Goal: Task Accomplishment & Management: Manage account settings

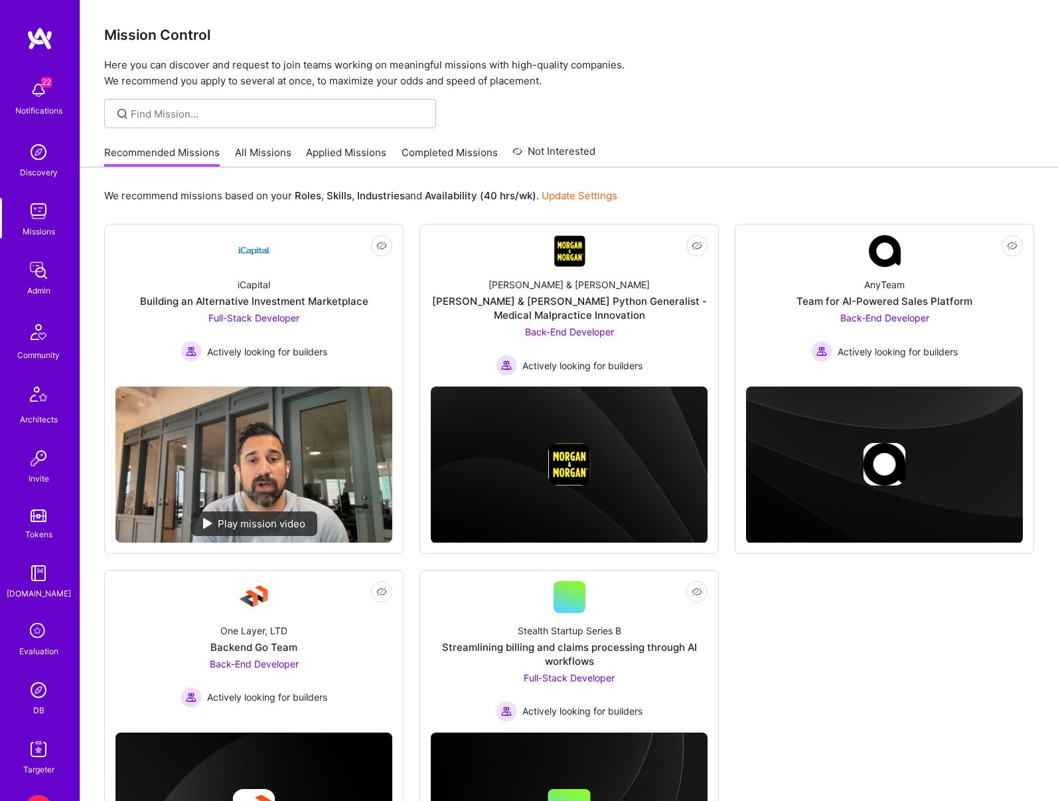
click at [44, 272] on img at bounding box center [38, 270] width 27 height 27
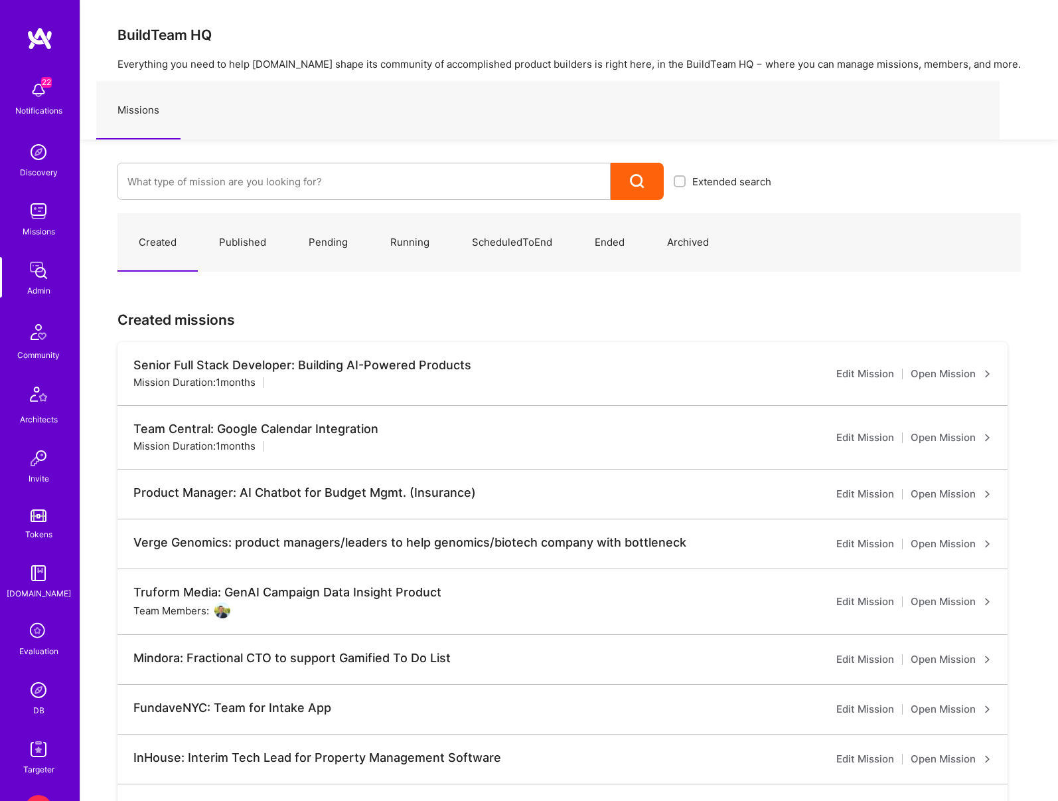
scroll to position [2, 0]
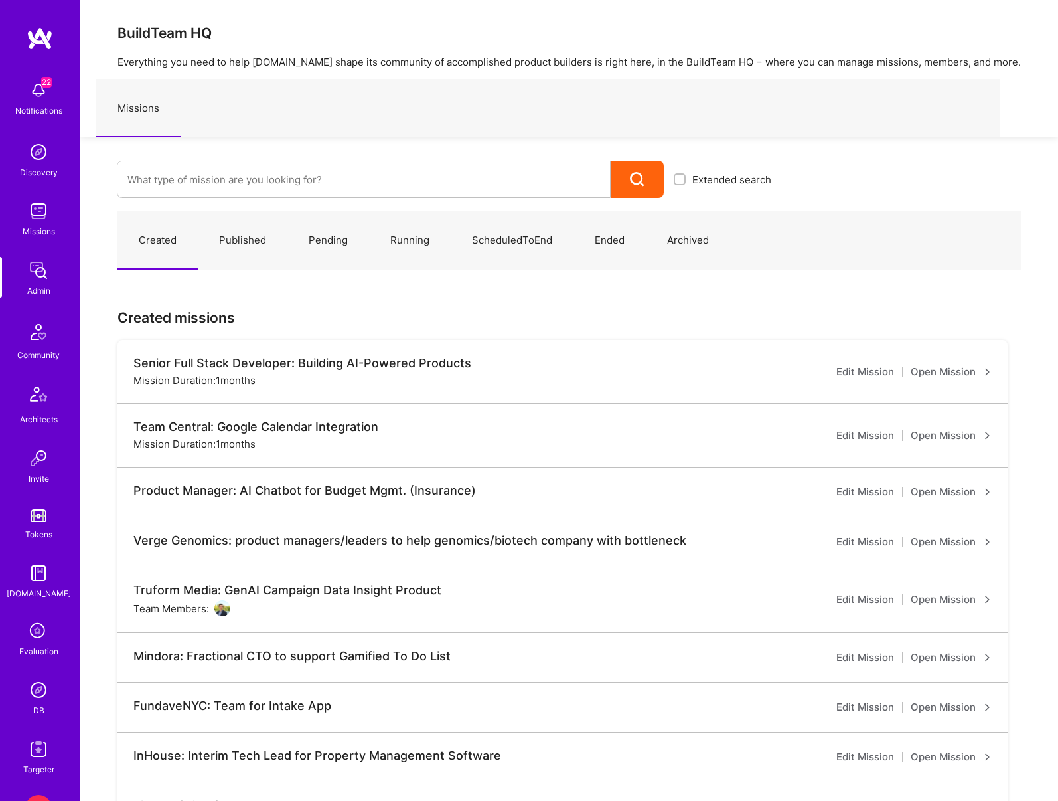
click at [880, 372] on link "Edit Mission" at bounding box center [865, 372] width 58 height 16
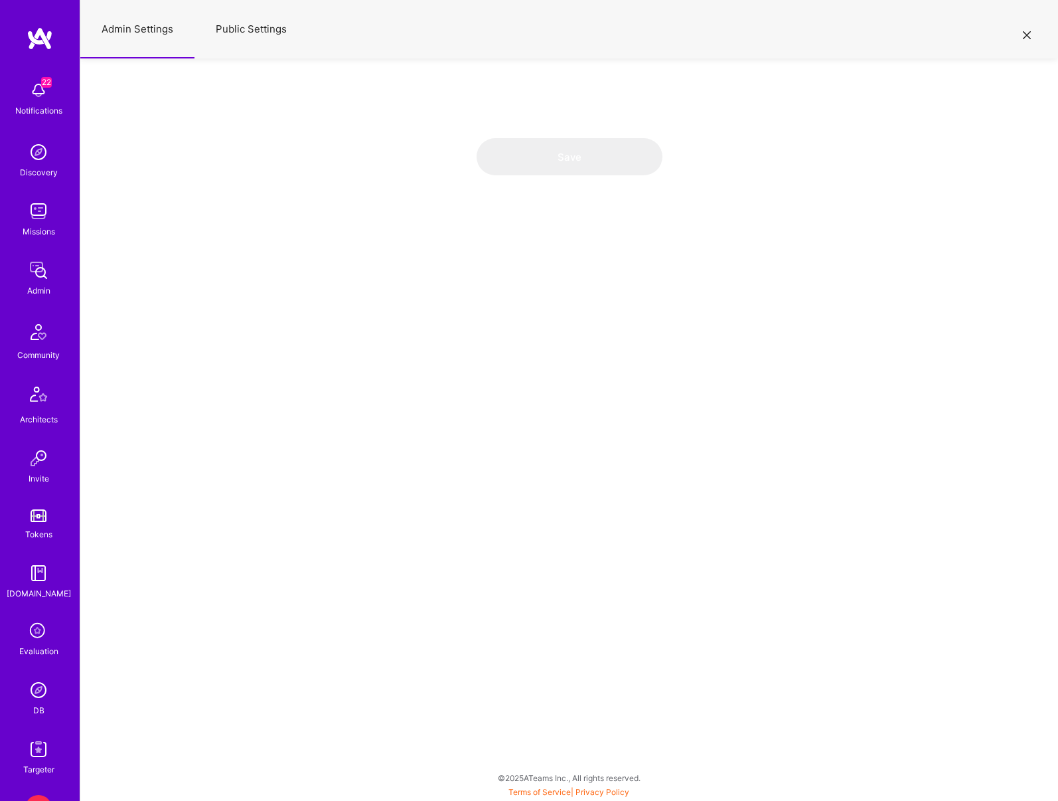
click at [259, 32] on button "Public Settings" at bounding box center [252, 29] width 114 height 58
select select "OnlyAdmin"
select select "Open"
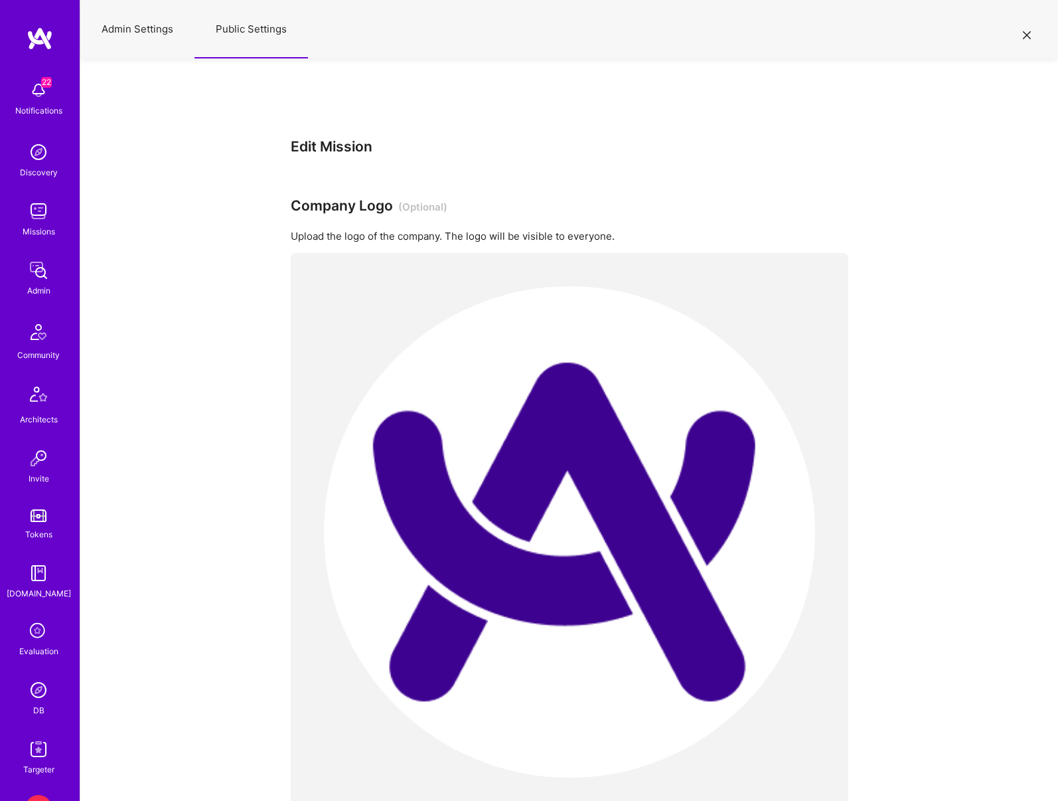
click at [155, 34] on button "Admin Settings" at bounding box center [137, 29] width 114 height 58
select select "Created"
select select "Collect"
select select "BiWeekly"
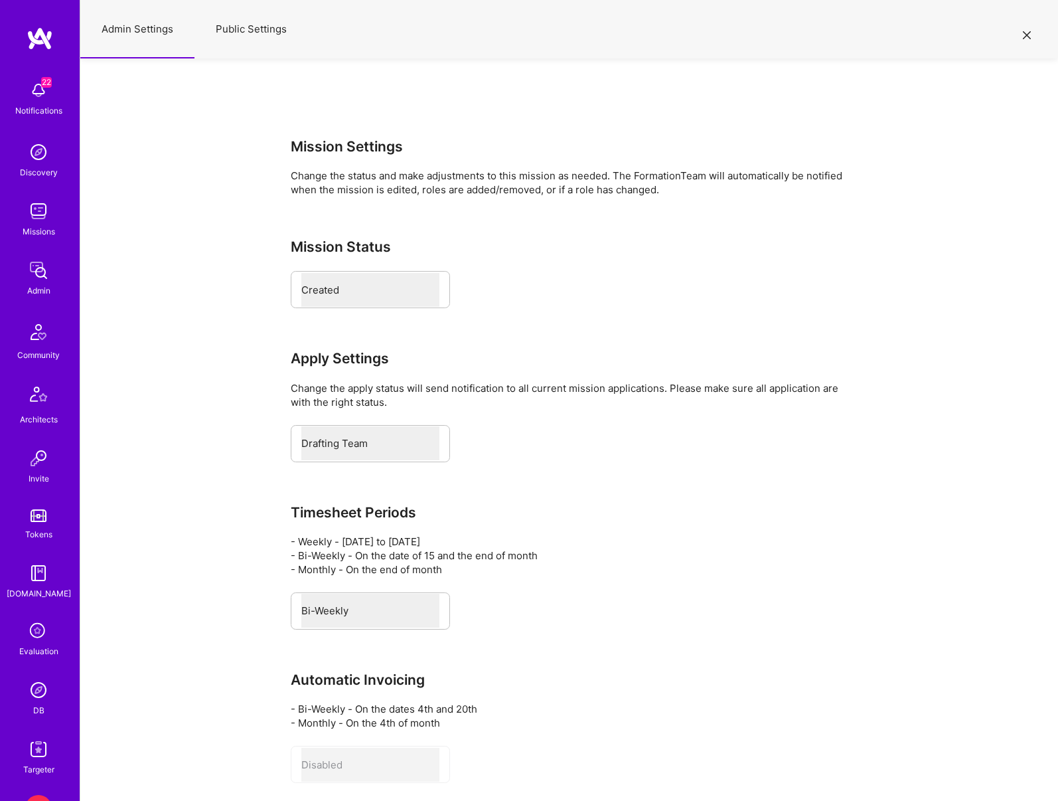
click at [1030, 35] on icon at bounding box center [1027, 35] width 8 height 8
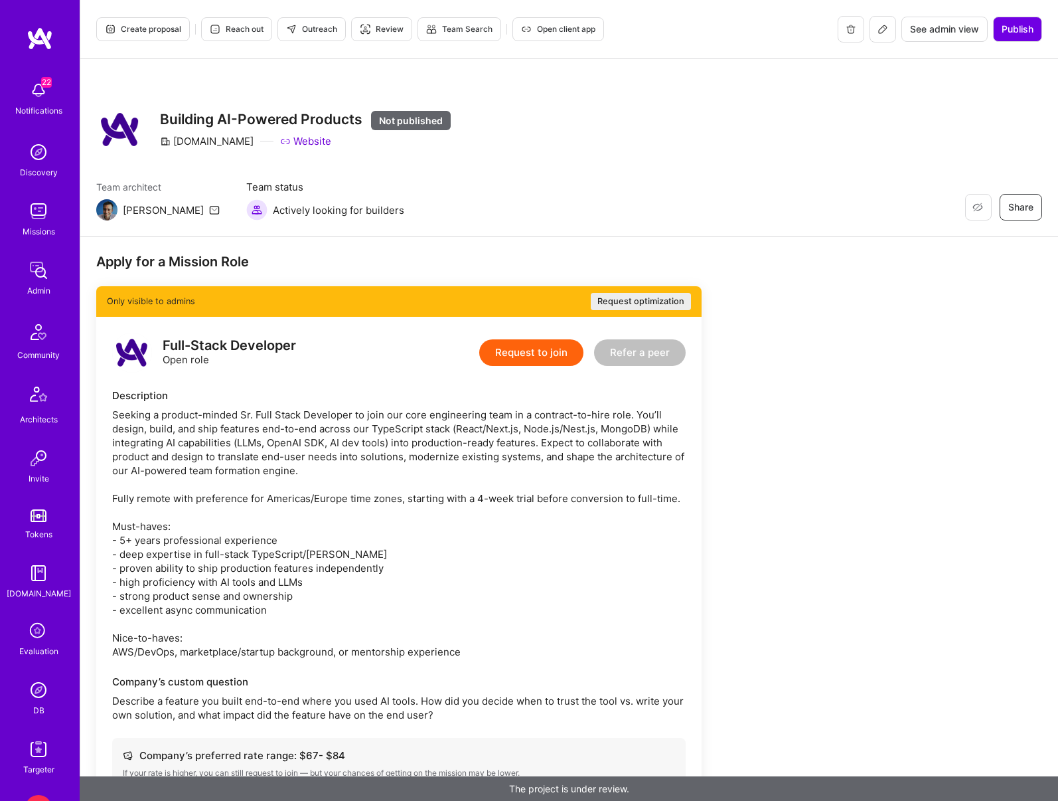
click at [883, 27] on icon at bounding box center [883, 29] width 11 height 11
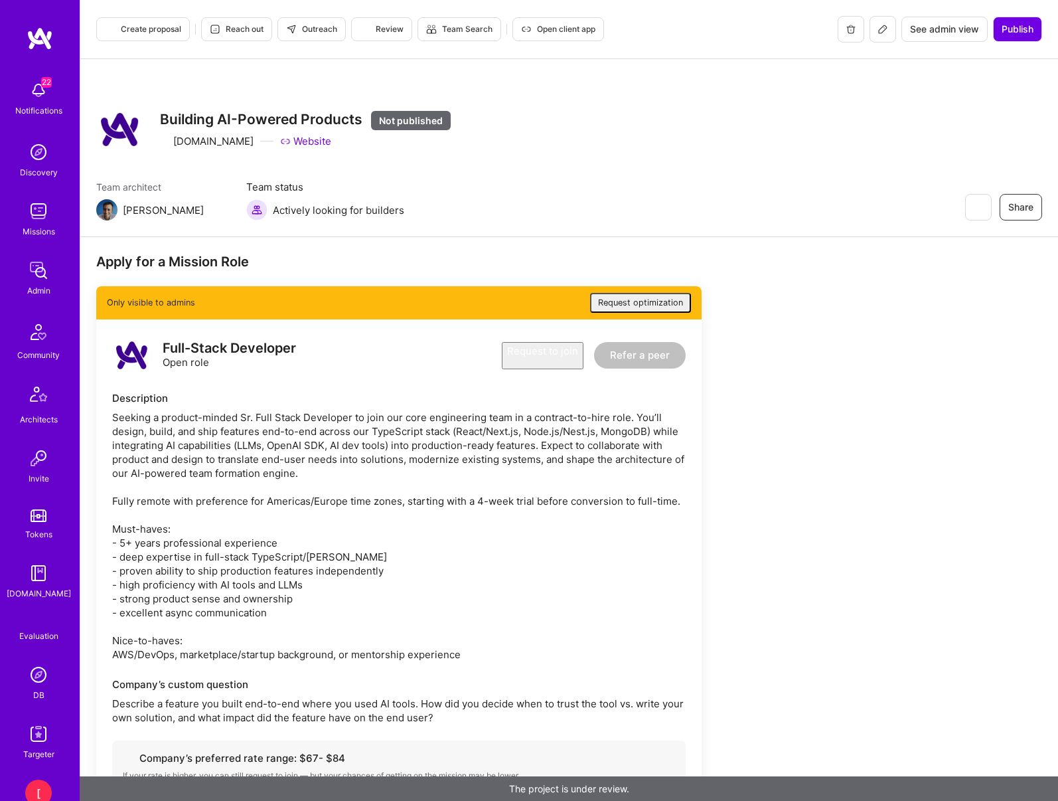
select select "Created"
select select "Collect"
select select "BiWeekly"
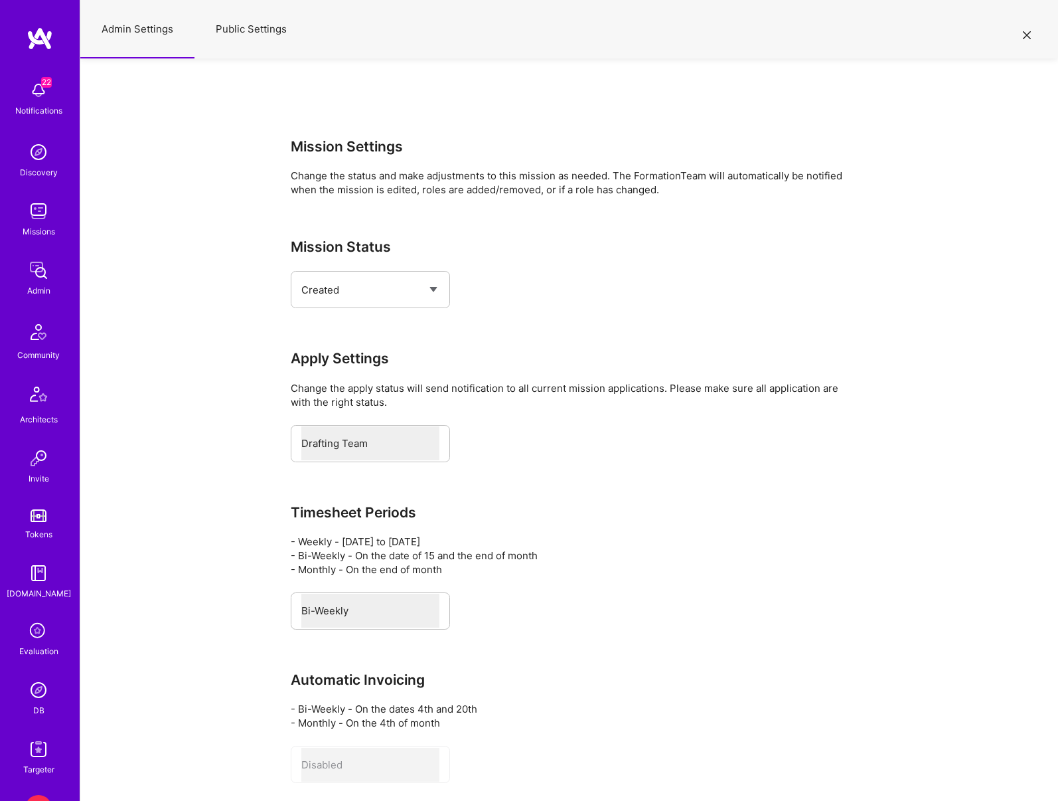
click at [248, 27] on button "Public Settings" at bounding box center [252, 29] width 114 height 58
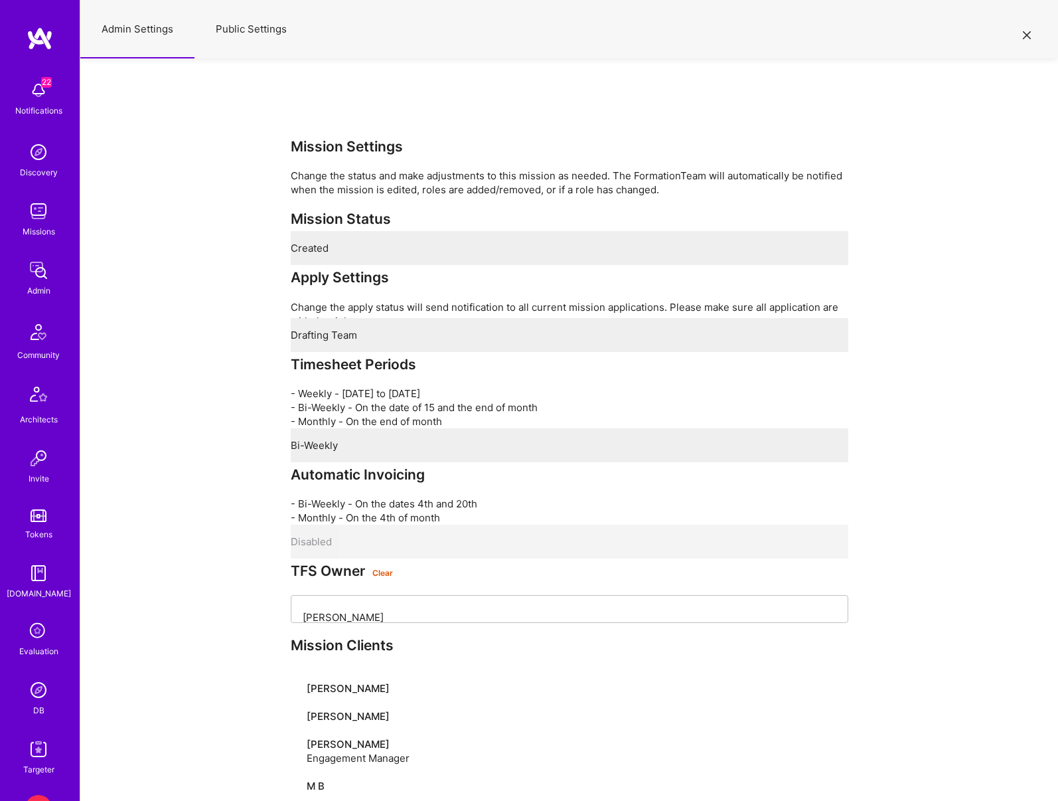
select select "OnlyAdmin"
select select "Open"
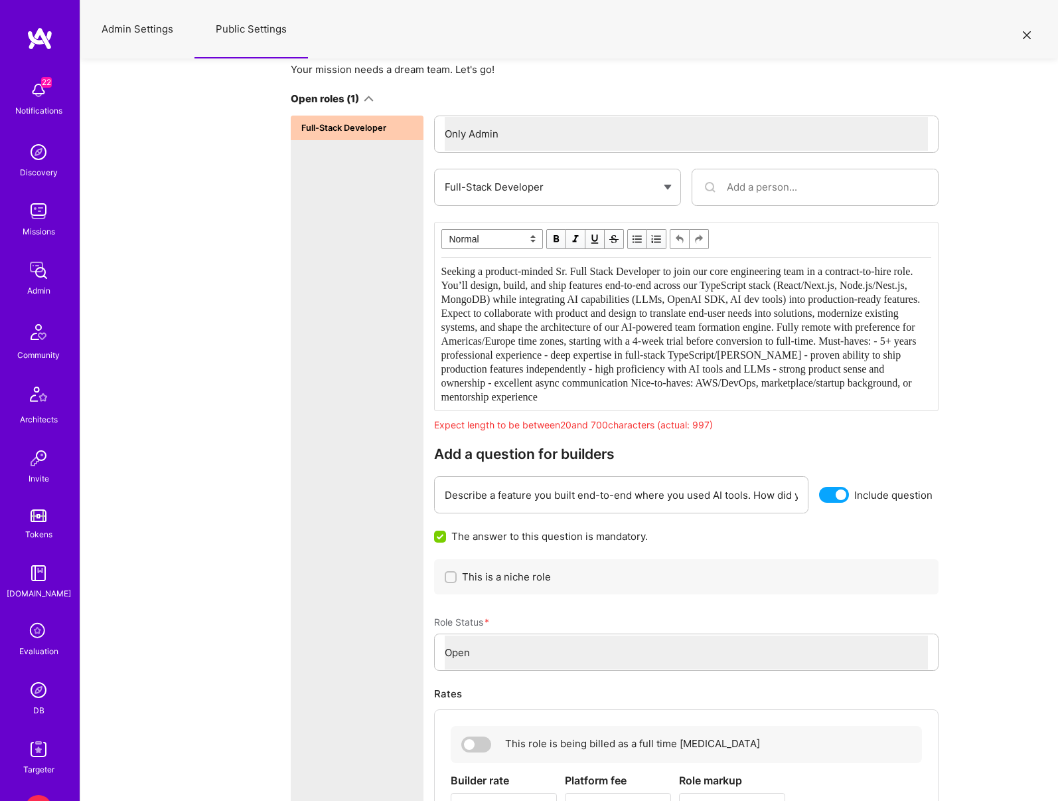
scroll to position [2796, 0]
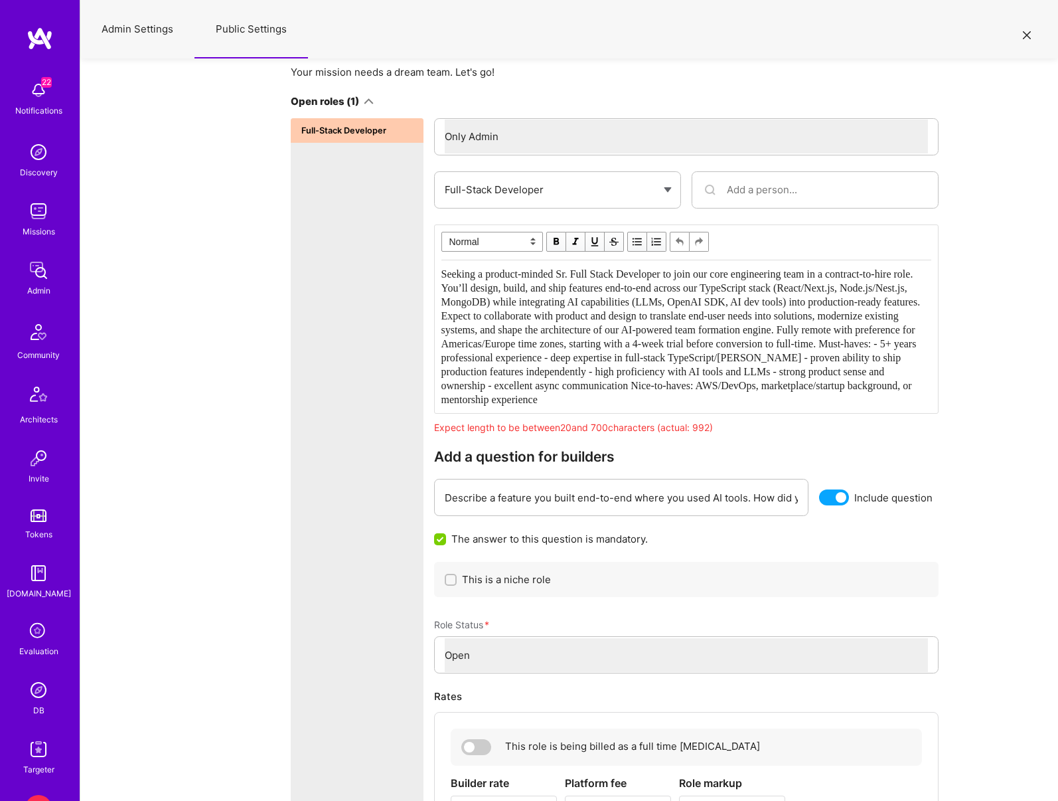
click at [654, 405] on span "Seeking a product-minded Sr. Full Stack Developer to join our core engineering …" at bounding box center [682, 336] width 482 height 137
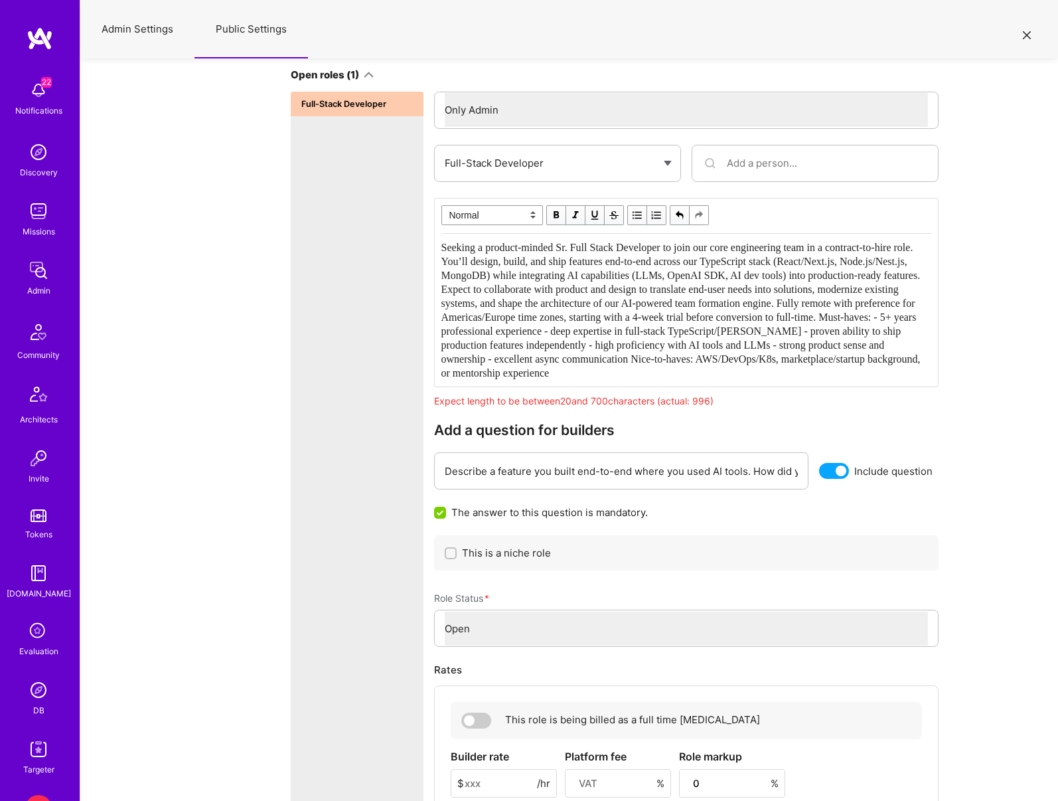
scroll to position [2815, 0]
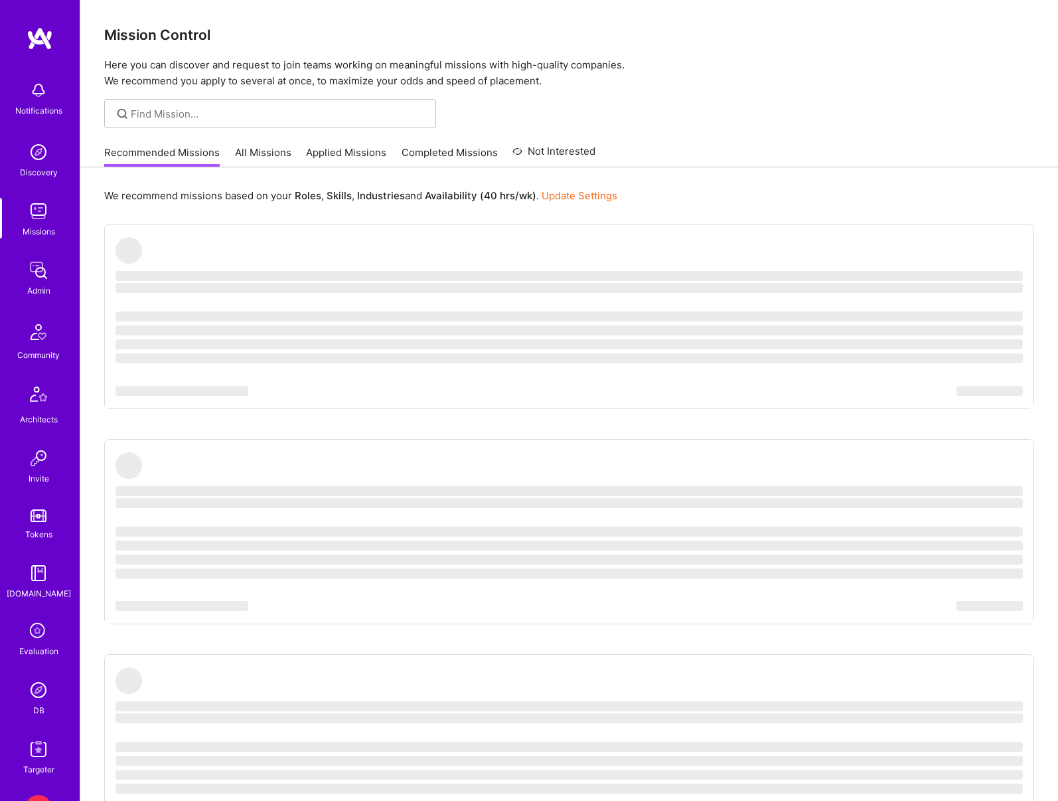
scroll to position [92, 0]
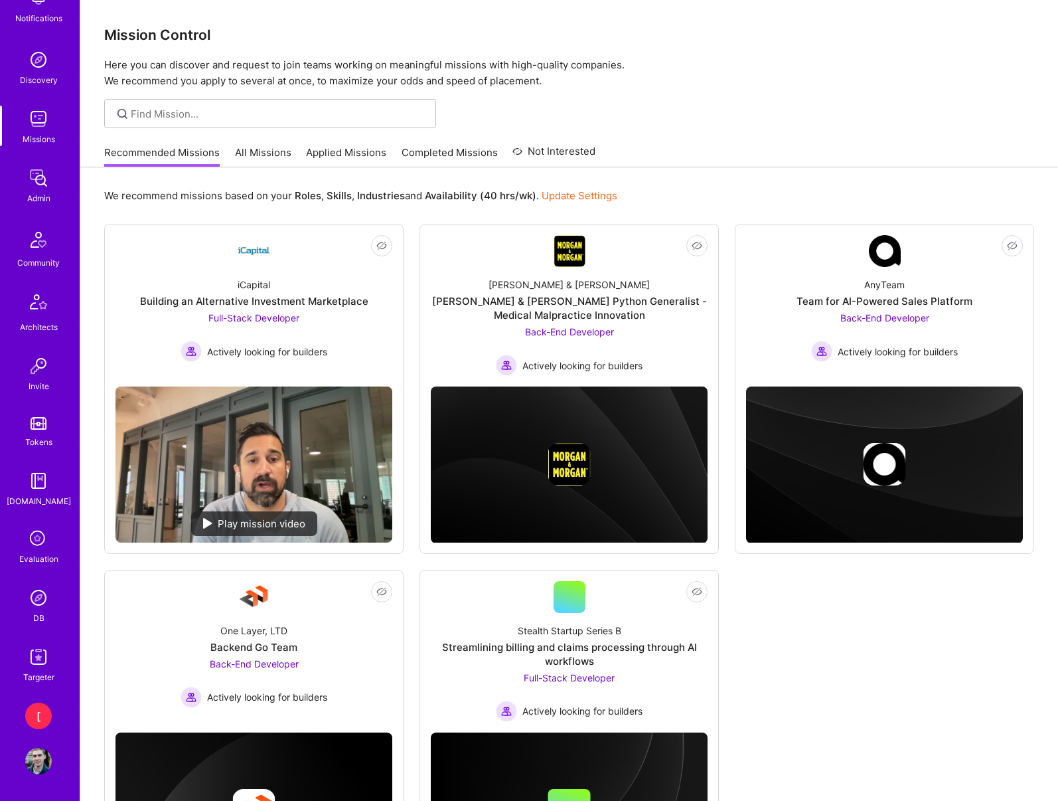
click at [40, 759] on img at bounding box center [38, 760] width 27 height 27
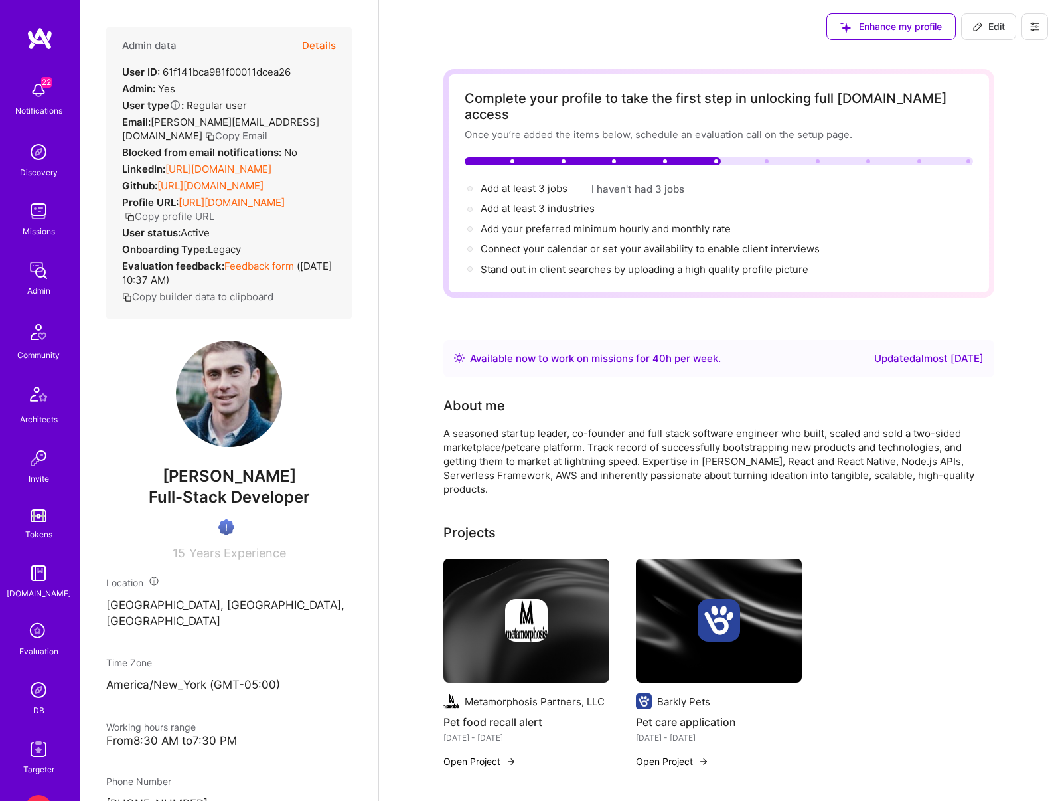
scroll to position [92, 0]
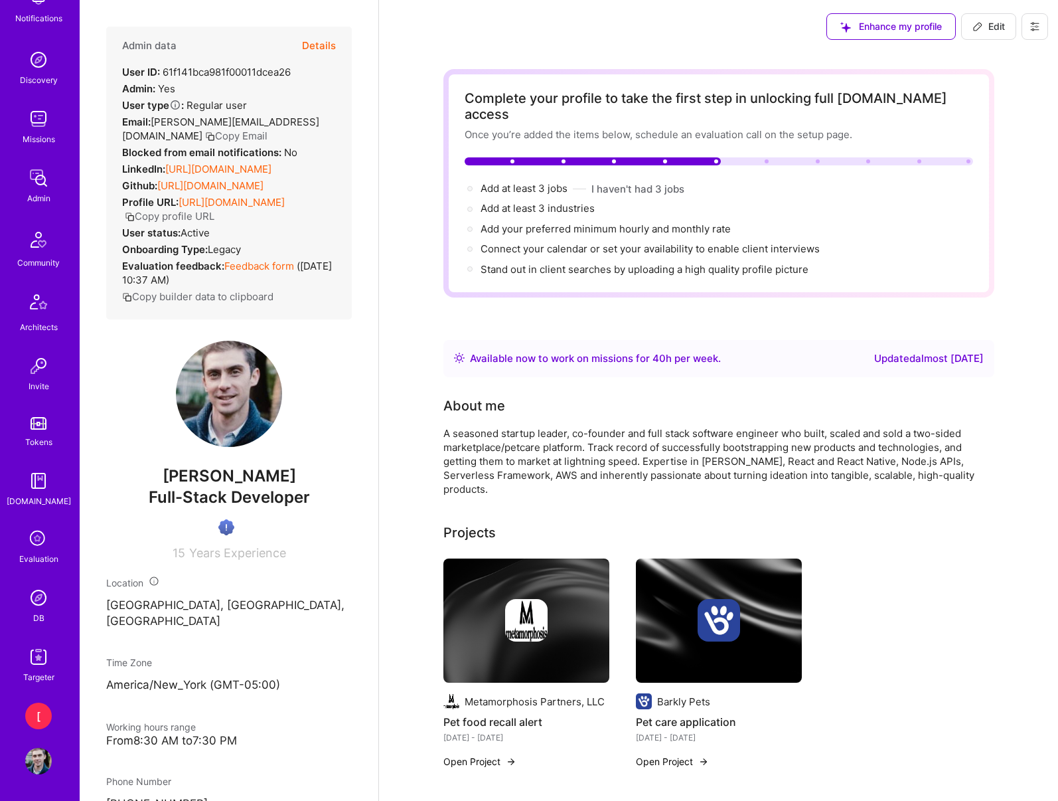
click at [41, 763] on img at bounding box center [38, 760] width 27 height 27
click at [1042, 27] on button at bounding box center [1035, 26] width 27 height 27
click at [36, 606] on img at bounding box center [38, 597] width 27 height 27
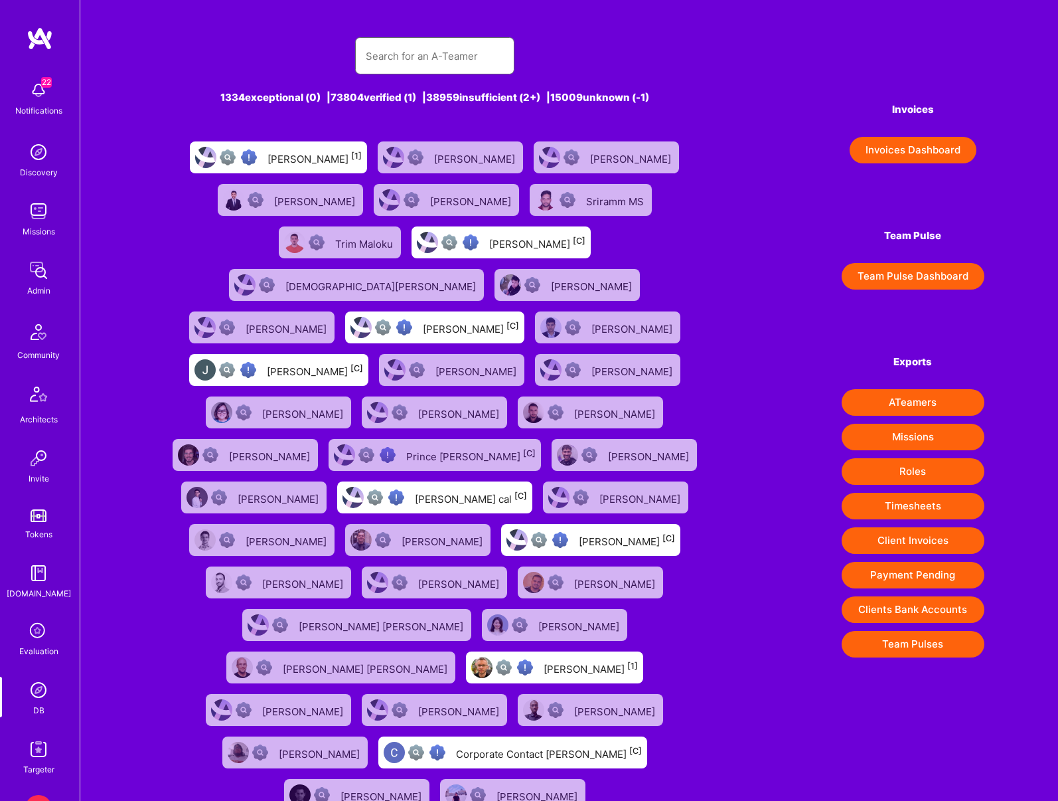
click at [457, 48] on input "text" at bounding box center [435, 56] width 138 height 34
paste input "[EMAIL_ADDRESS][DOMAIN_NAME]"
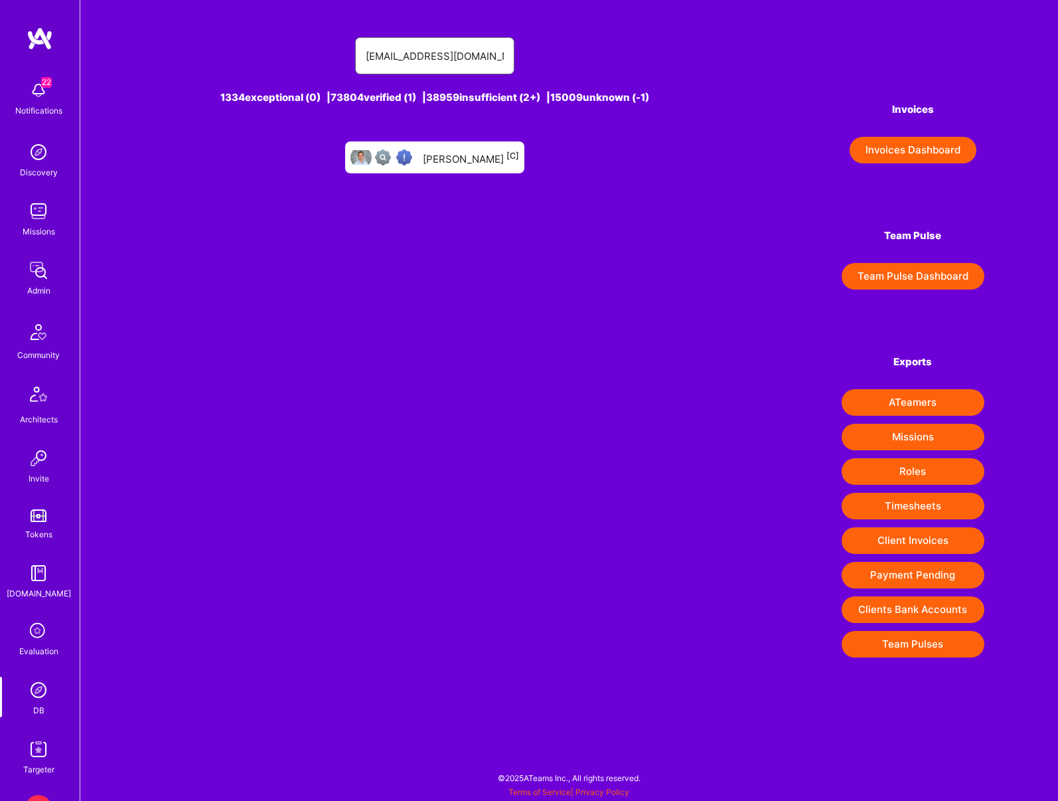
type input "[EMAIL_ADDRESS][DOMAIN_NAME]"
click at [461, 157] on div "Ran Harpaz [C]" at bounding box center [471, 157] width 96 height 17
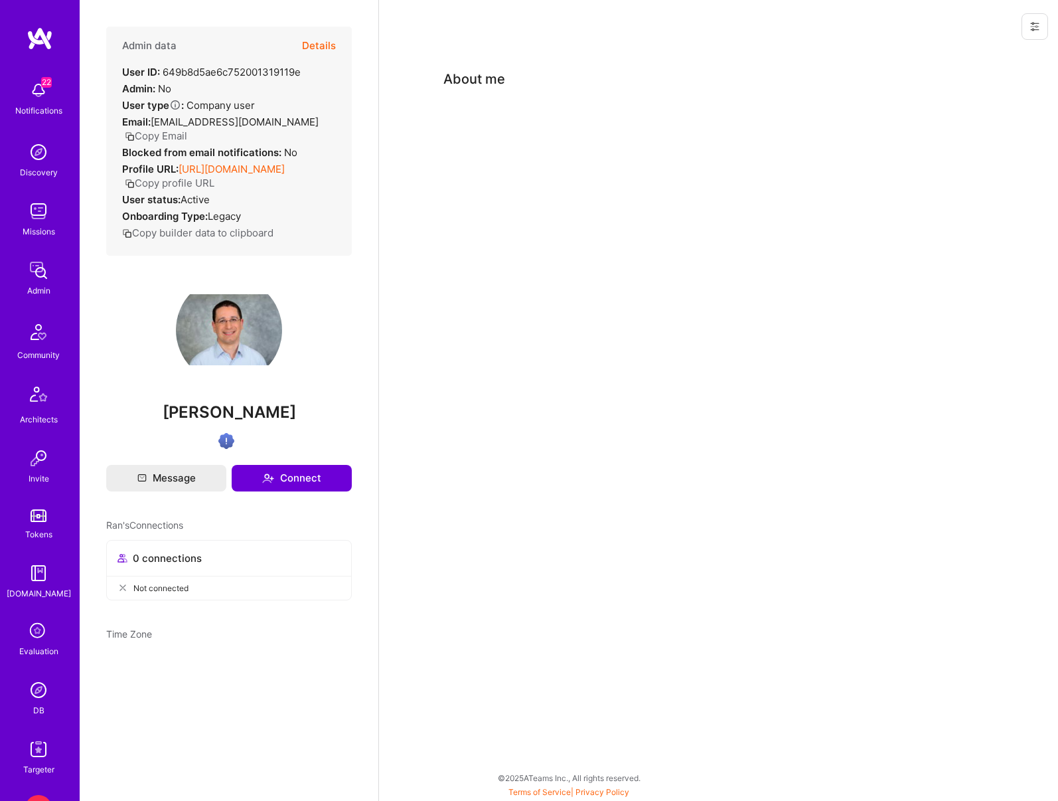
click at [1031, 35] on button at bounding box center [1035, 26] width 27 height 27
click at [978, 58] on button "Login as Ran" at bounding box center [986, 57] width 123 height 34
